Goal: Task Accomplishment & Management: Manage account settings

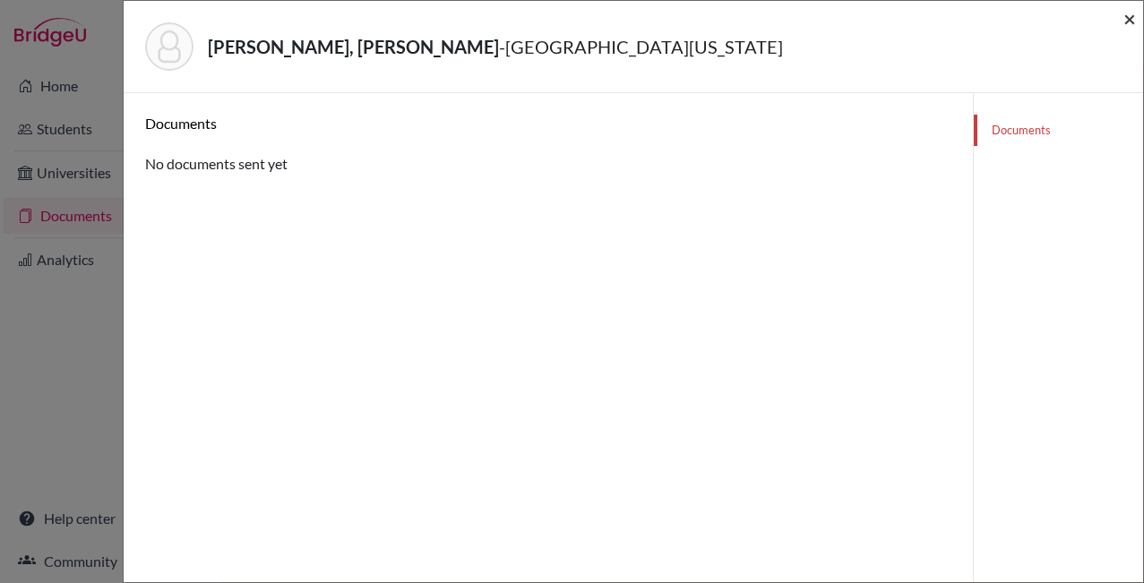
click at [1127, 21] on span "×" at bounding box center [1130, 18] width 13 height 26
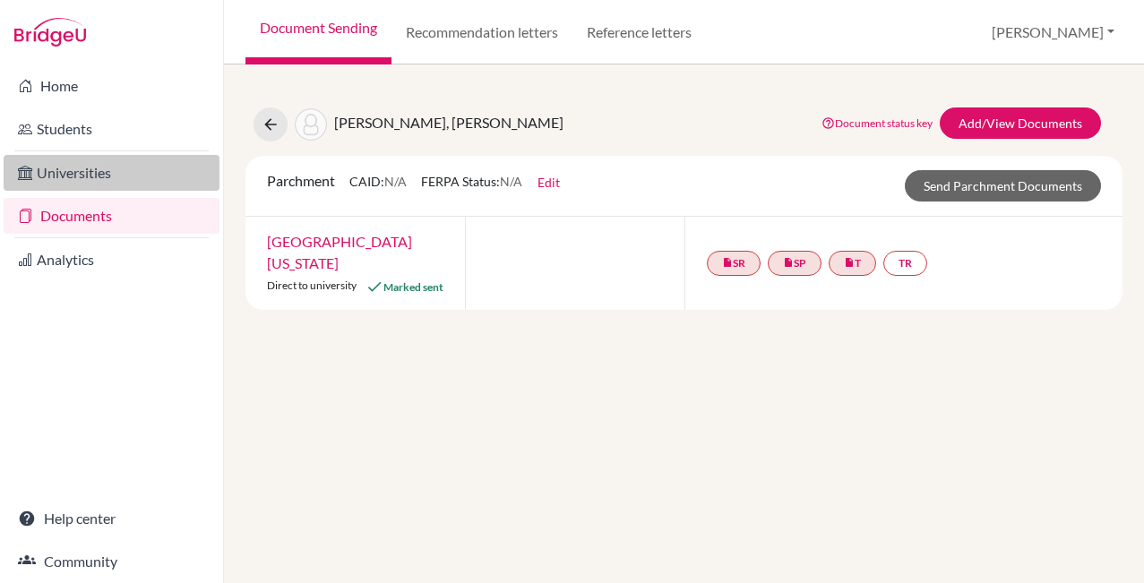
click at [128, 187] on link "Universities" at bounding box center [112, 173] width 216 height 36
click at [116, 214] on link "Documents" at bounding box center [112, 216] width 216 height 36
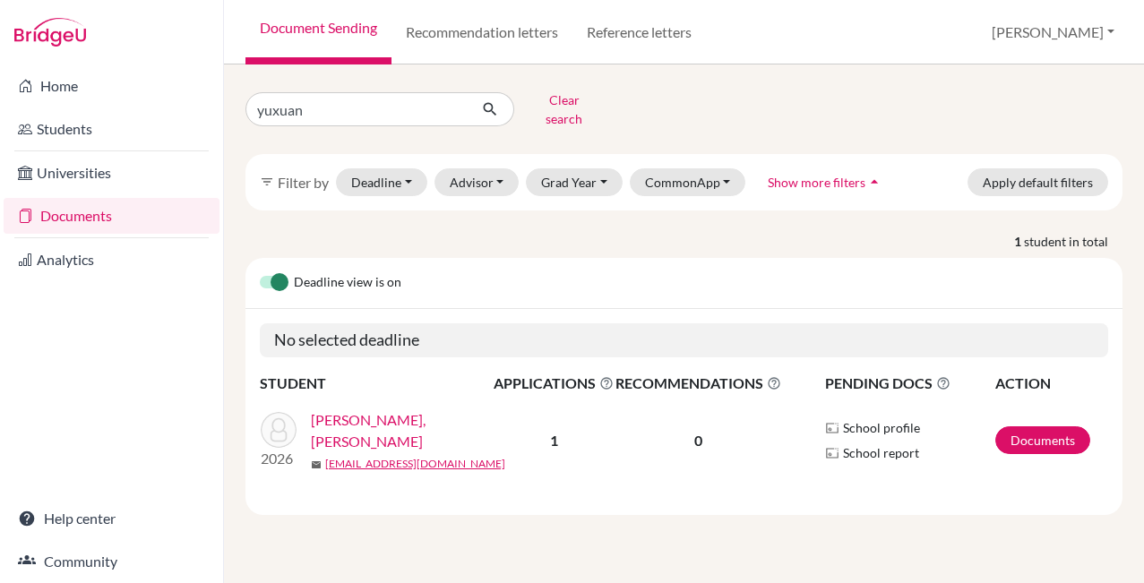
click at [362, 416] on link "[PERSON_NAME], [PERSON_NAME]" at bounding box center [408, 431] width 194 height 43
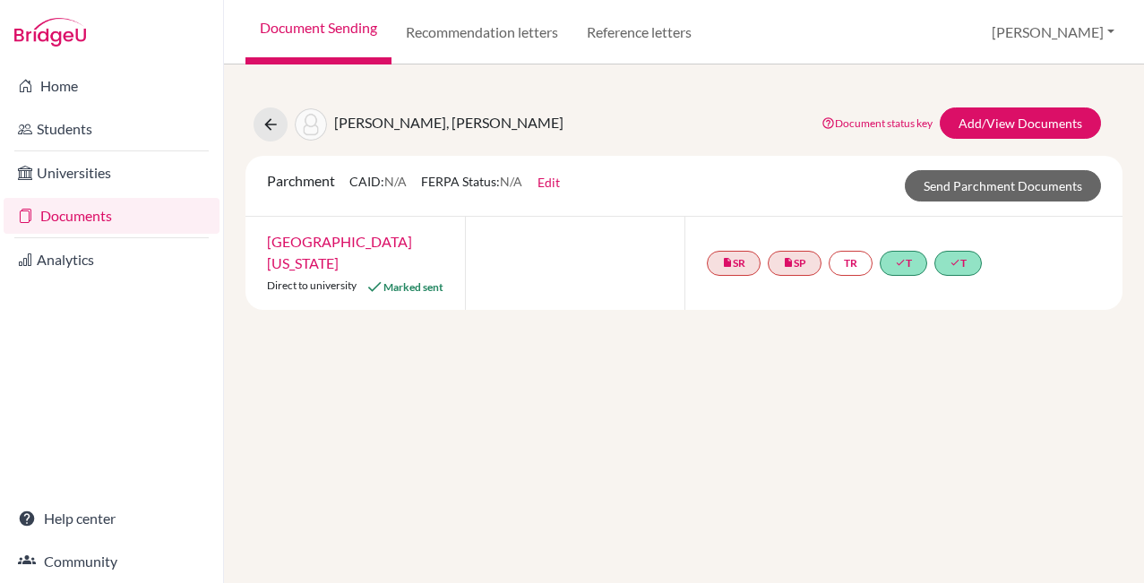
click at [341, 246] on link "[GEOGRAPHIC_DATA][US_STATE]" at bounding box center [339, 252] width 145 height 39
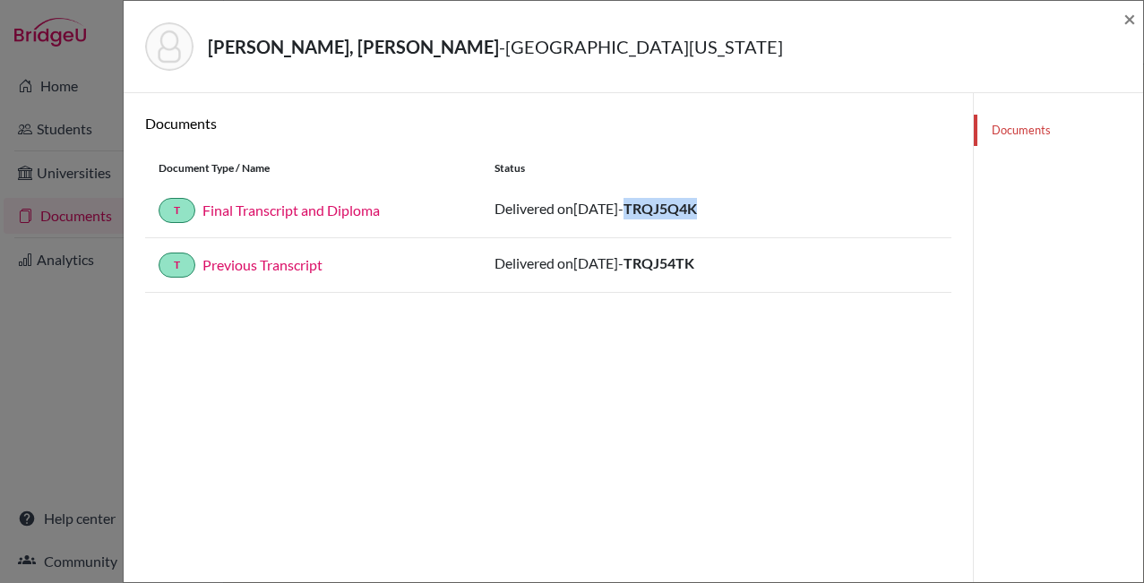
drag, startPoint x: 661, startPoint y: 206, endPoint x: 738, endPoint y: 208, distance: 77.1
click at [738, 208] on div "Delivered on 2025-10-10 - TRQJ5Q4K" at bounding box center [717, 210] width 444 height 25
copy strong "TRQJ5Q4K"
drag, startPoint x: 661, startPoint y: 264, endPoint x: 746, endPoint y: 264, distance: 85.1
click at [746, 264] on div "Delivered on 2025-10-10 - TRQJ54TK" at bounding box center [717, 265] width 444 height 25
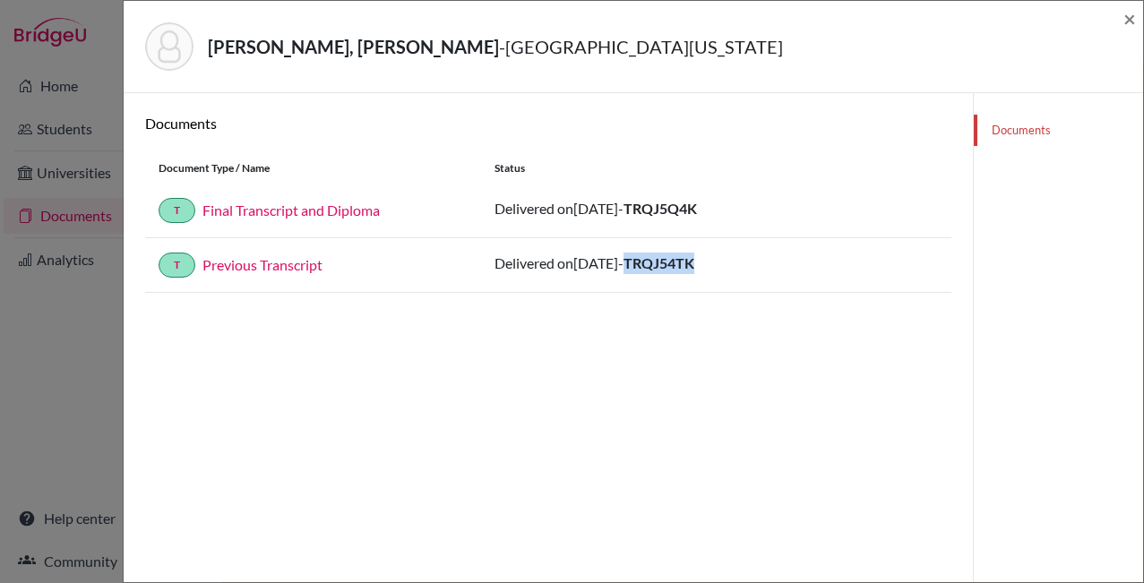
copy strong "TRQJ54TK"
click at [270, 215] on link "Final Transcript and Diploma" at bounding box center [291, 210] width 177 height 17
click at [1128, 21] on span "×" at bounding box center [1130, 18] width 13 height 26
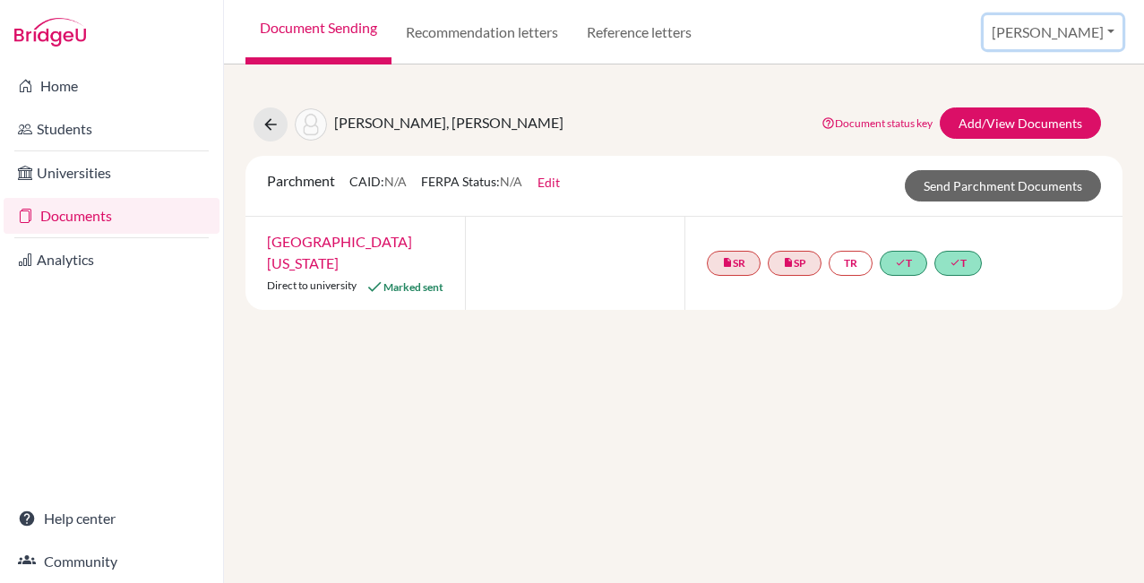
click at [1082, 37] on button "[PERSON_NAME]" at bounding box center [1053, 32] width 139 height 34
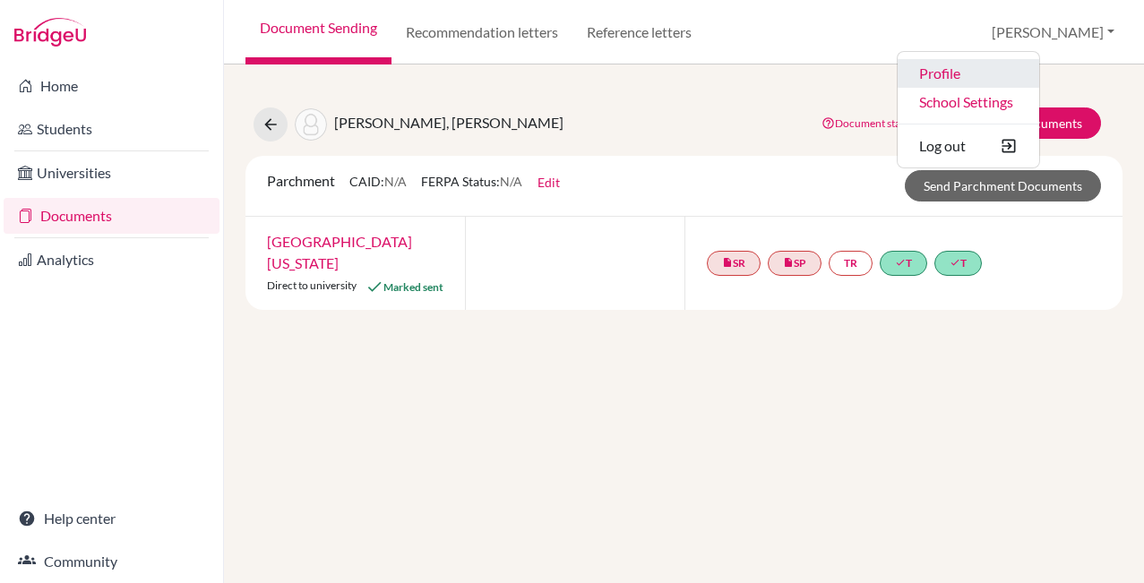
click at [1040, 75] on link "Profile" at bounding box center [969, 73] width 142 height 29
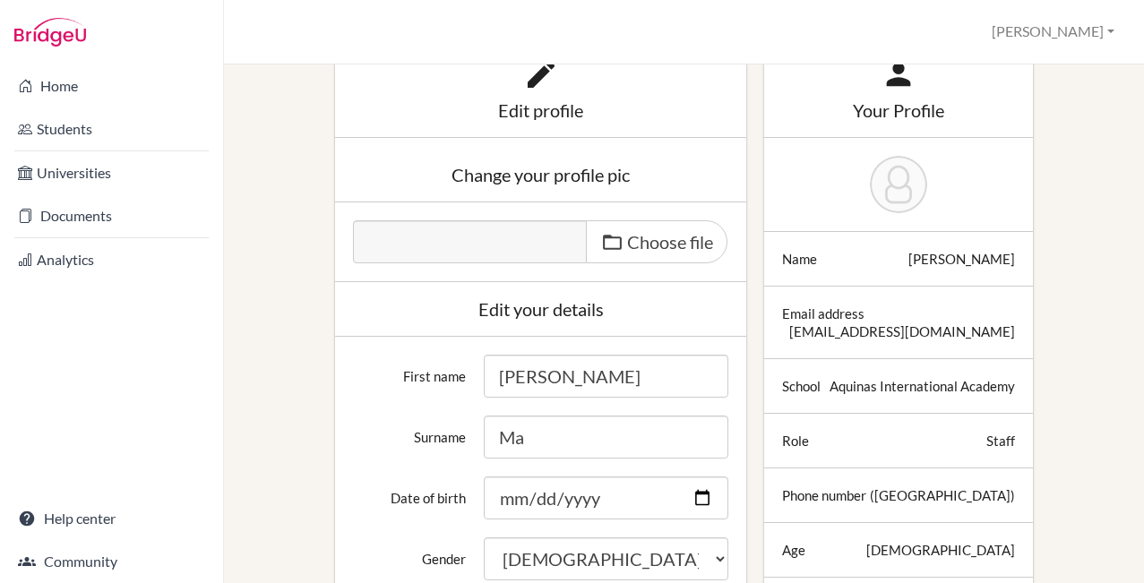
scroll to position [64, 0]
